Goal: Answer question/provide support

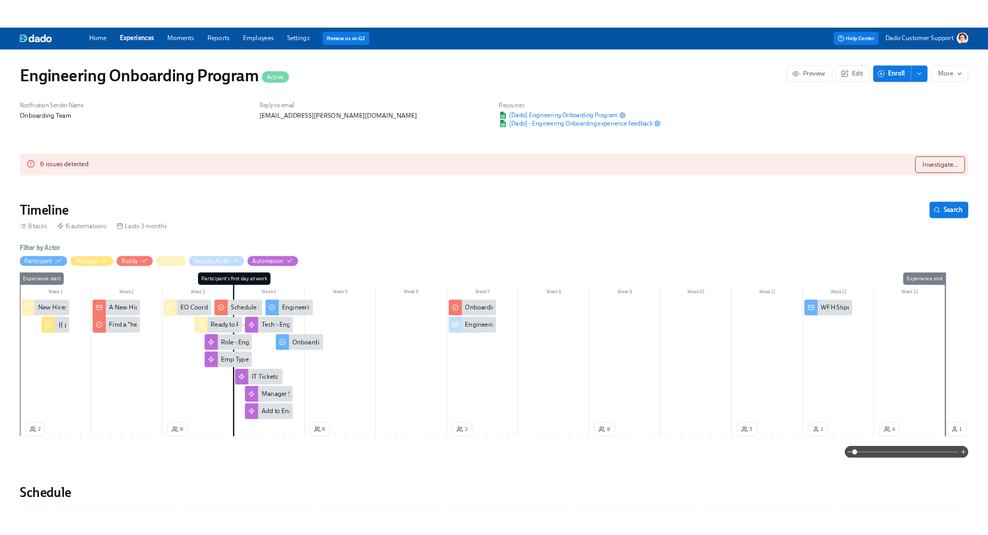
scroll to position [0, 9714]
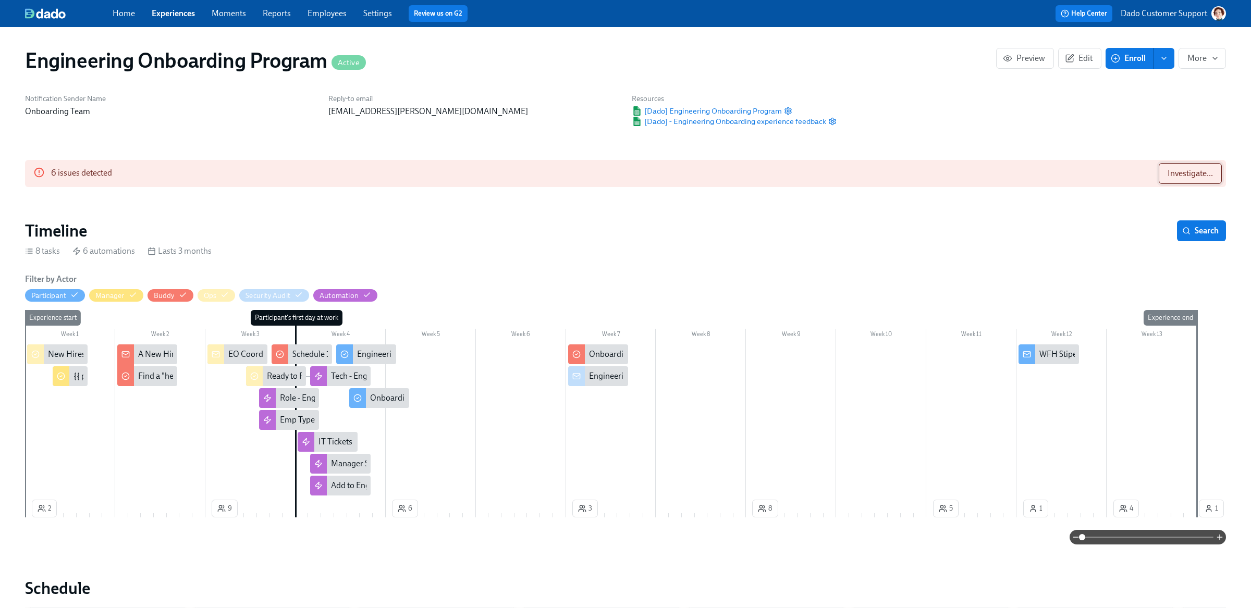
click at [1186, 173] on span "Investigate..." at bounding box center [1190, 173] width 45 height 10
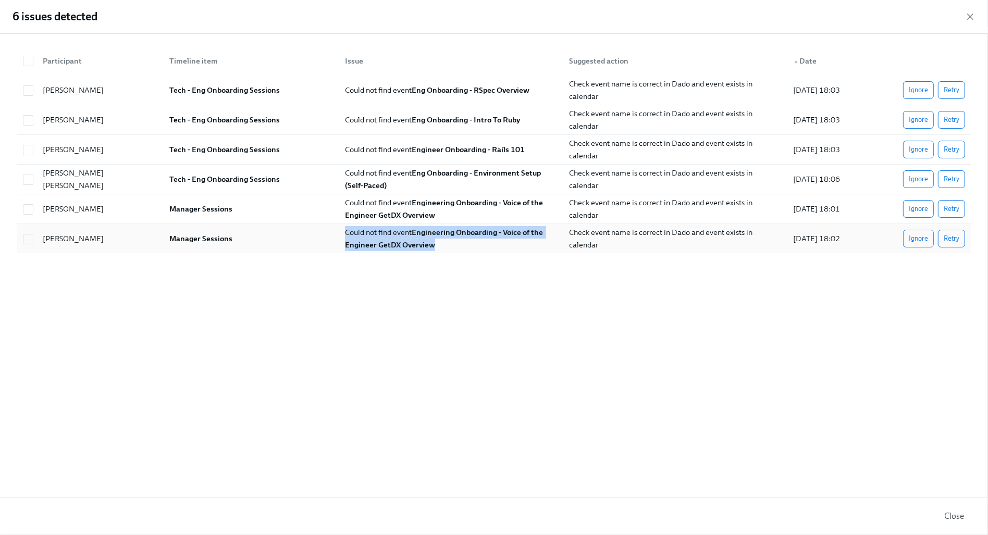
copy span "Could not find event Engineering Onboarding - Voice of the Engineer GetDX Overv…"
drag, startPoint x: 457, startPoint y: 275, endPoint x: 342, endPoint y: 236, distance: 121.0
click at [342, 236] on div "Participant Timeline item Issue Suggested action ▲ Date Cheng Gong Tech - Eng O…" at bounding box center [494, 265] width 988 height 463
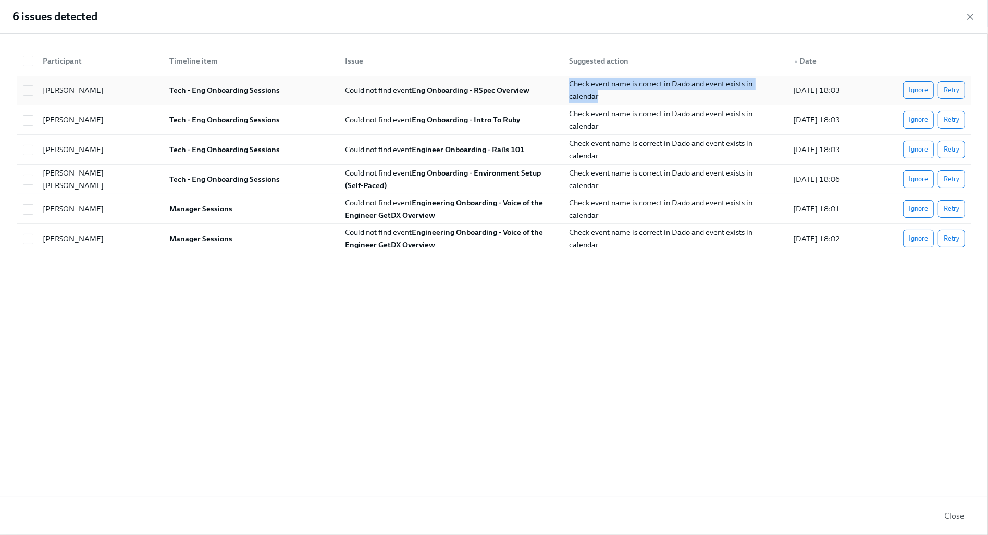
drag, startPoint x: 573, startPoint y: 82, endPoint x: 603, endPoint y: 94, distance: 32.3
click at [603, 95] on div "Check event name is correct in Dado and event exists in calendar" at bounding box center [675, 90] width 220 height 25
checkbox input "true"
copy span "Check event name is correct in Dado and event exists in calendar"
